Goal: Navigation & Orientation: Understand site structure

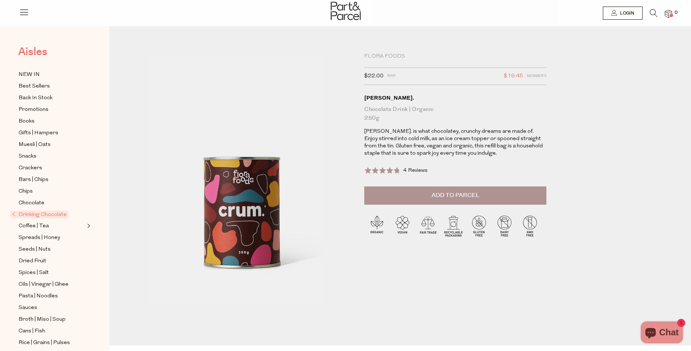
click at [31, 50] on span "Aisles" at bounding box center [32, 52] width 29 height 16
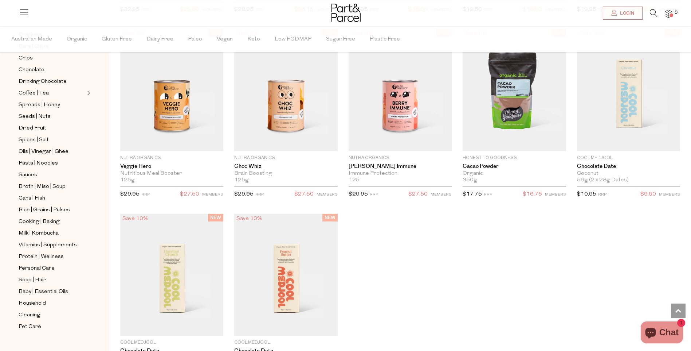
scroll to position [872, 0]
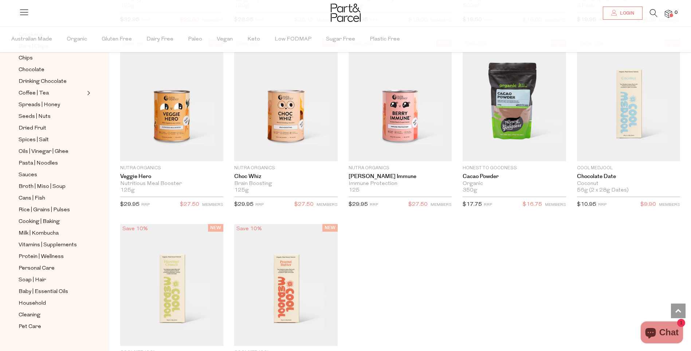
click at [339, 14] on img at bounding box center [346, 13] width 30 height 18
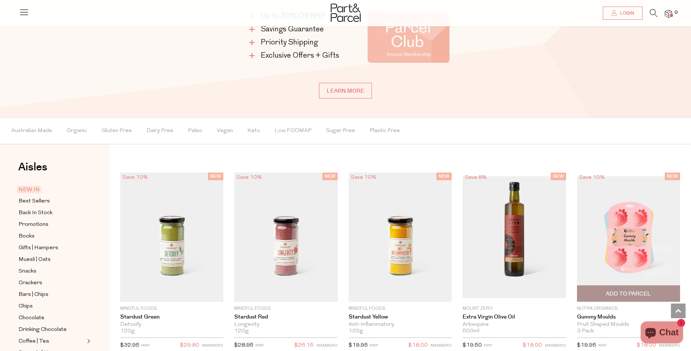
scroll to position [547, 0]
